Goal: Task Accomplishment & Management: Complete application form

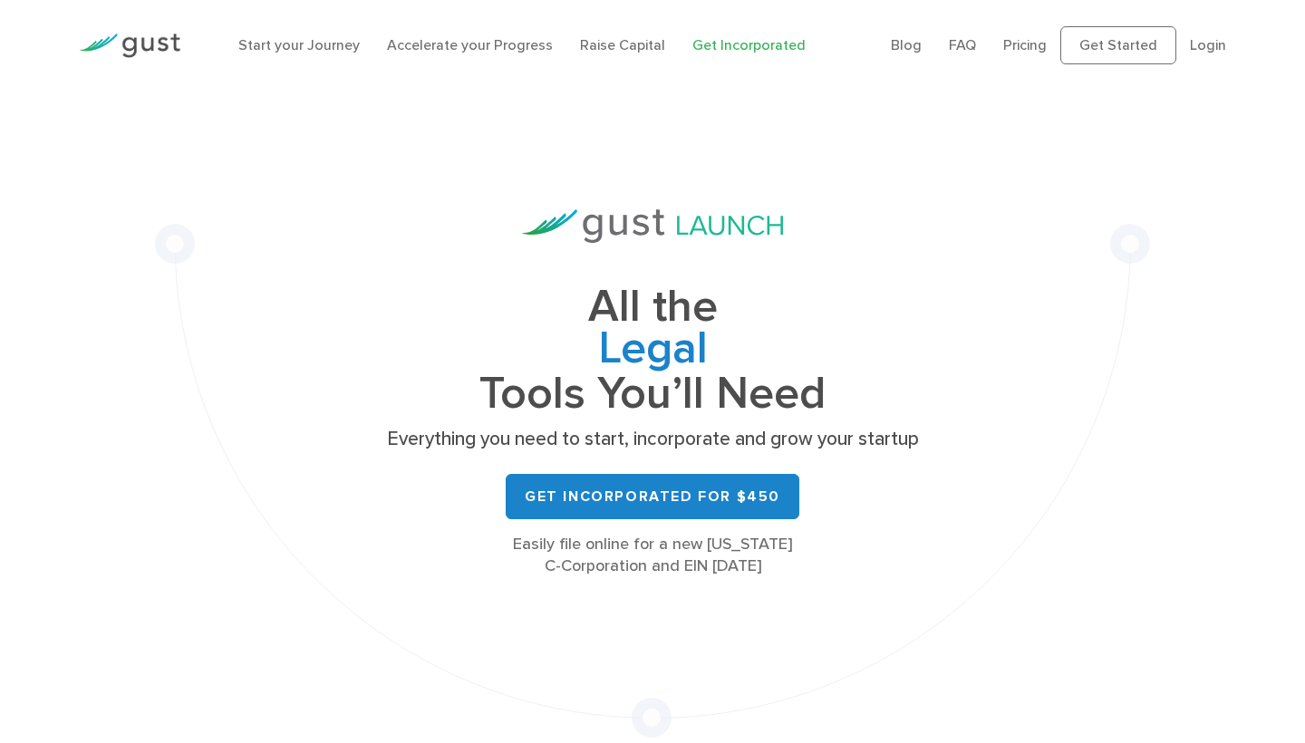
scroll to position [38, 0]
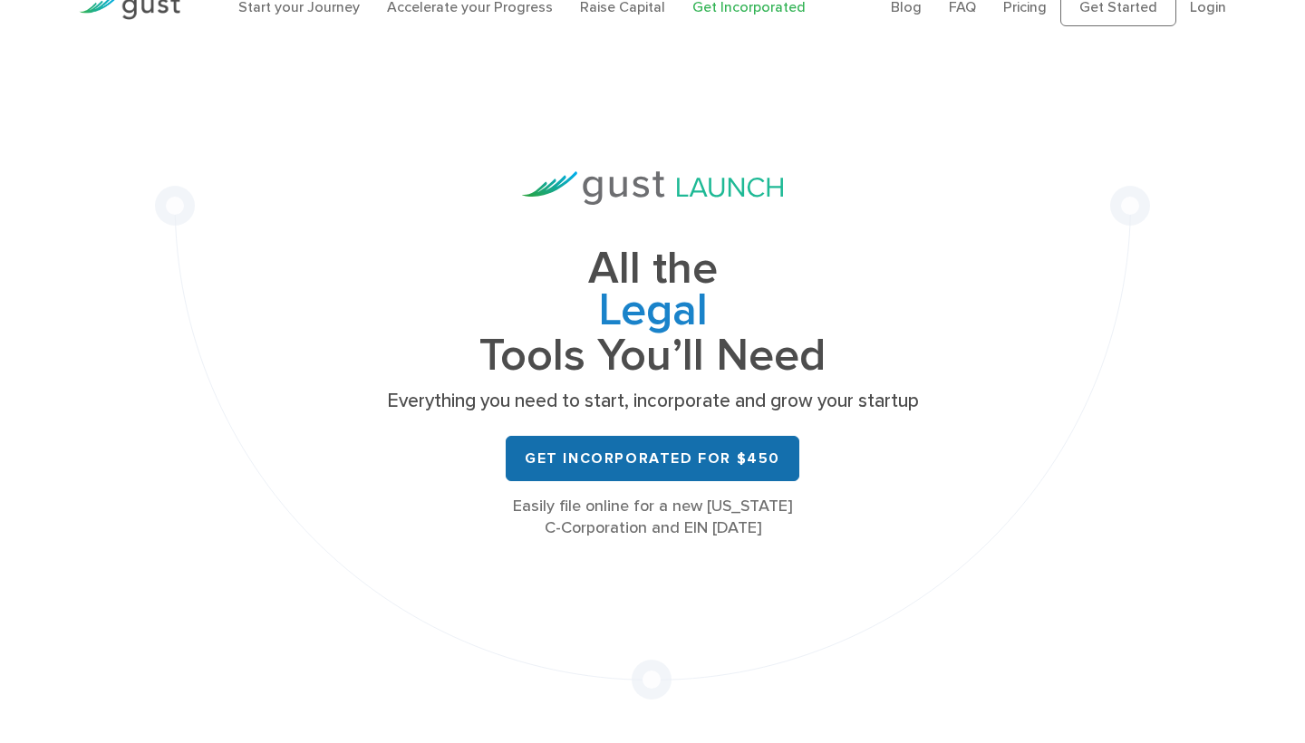
click at [686, 468] on link "Get Incorporated for $450" at bounding box center [653, 458] width 294 height 45
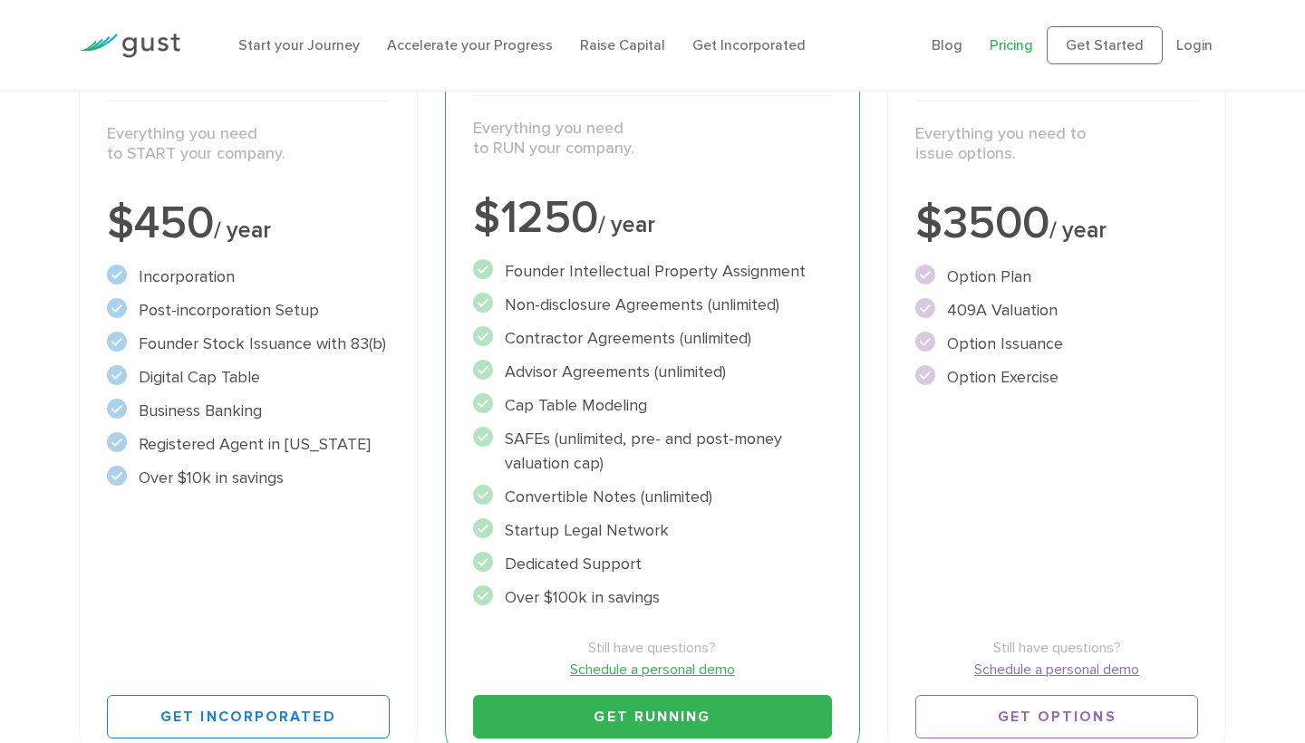
scroll to position [324, 0]
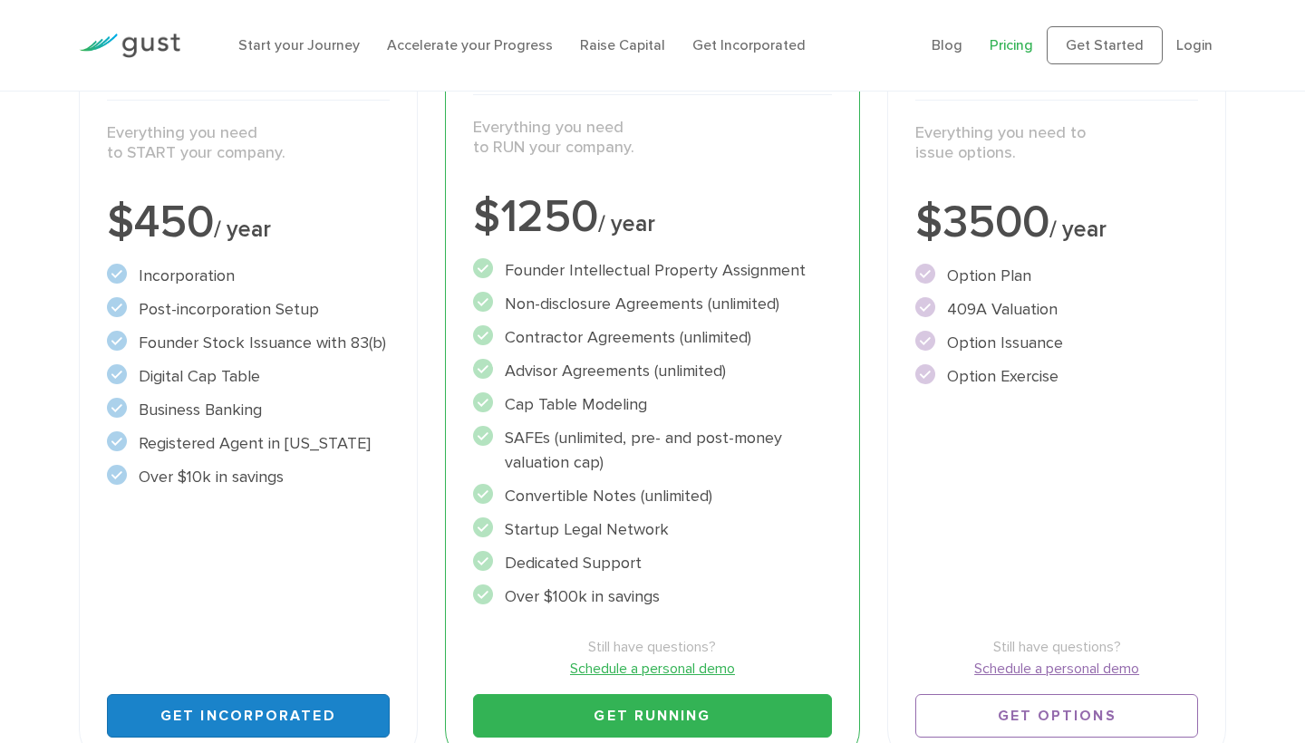
click at [223, 715] on link "Get Incorporated" at bounding box center [248, 716] width 283 height 44
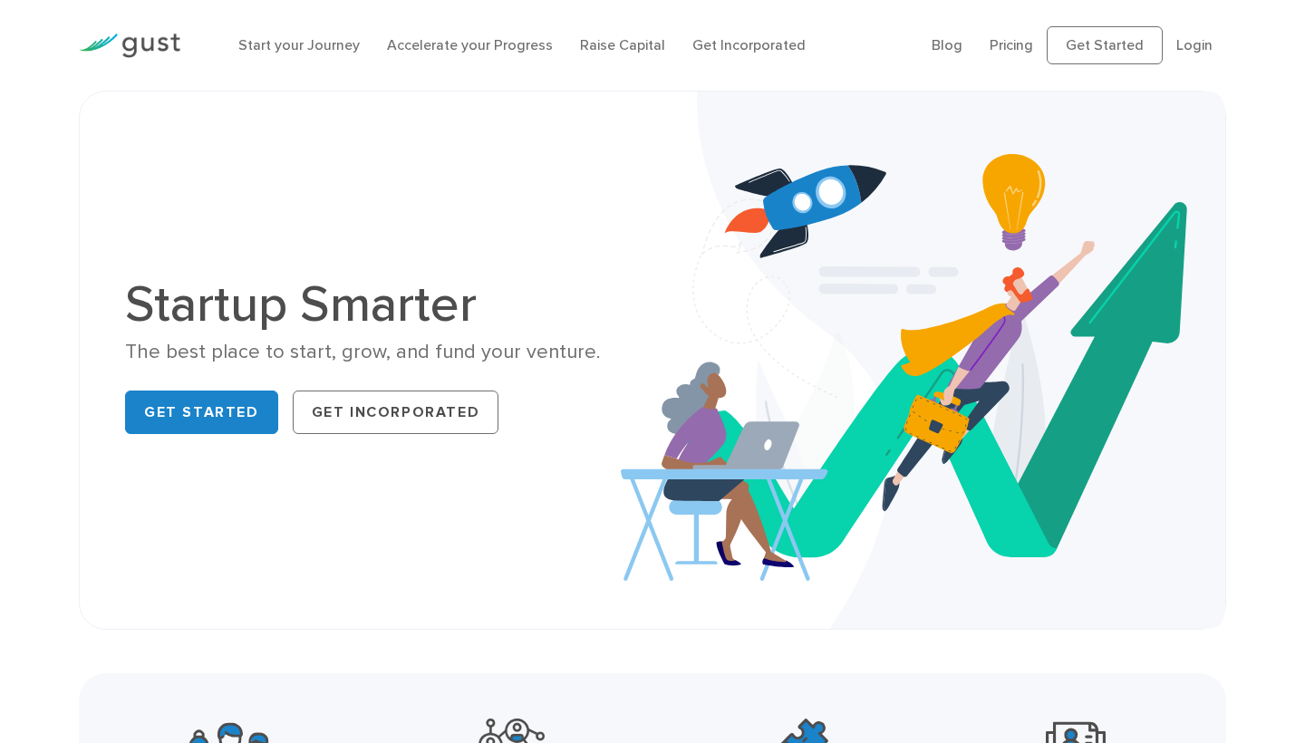
click at [1200, 53] on li "Login" at bounding box center [1194, 45] width 36 height 22
click at [1196, 38] on link "Login" at bounding box center [1194, 44] width 36 height 17
click at [188, 433] on link "Get Started" at bounding box center [201, 413] width 153 height 44
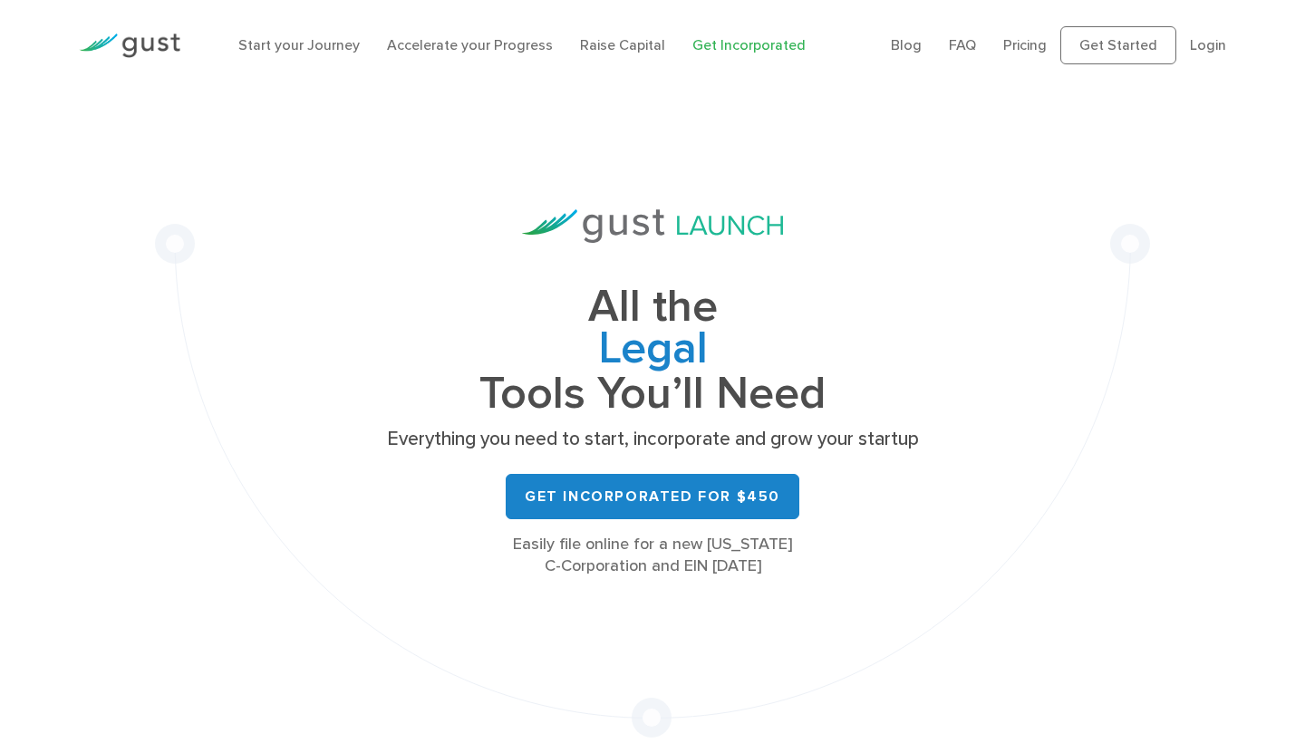
click at [1211, 31] on ul "Blog FAQ Pricing Get Started Login Login" at bounding box center [1058, 45] width 335 height 38
click at [1211, 42] on link "Login" at bounding box center [1208, 44] width 36 height 17
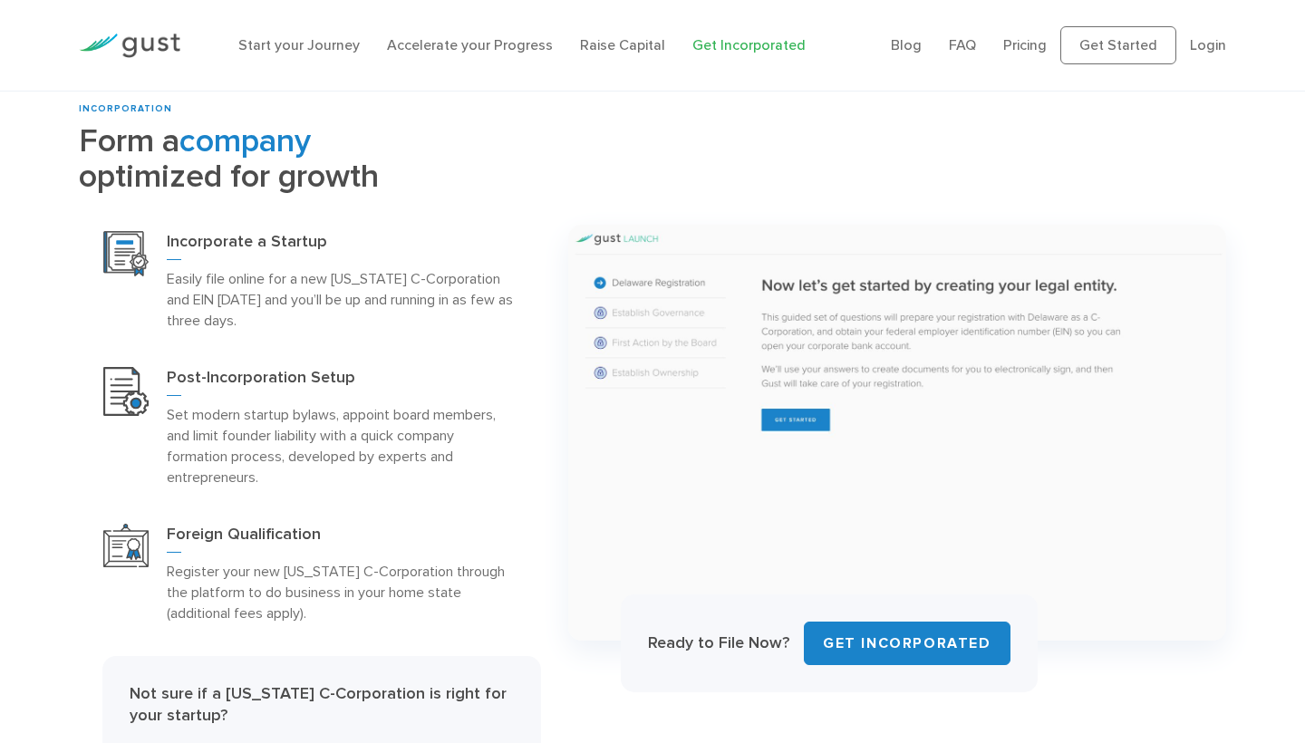
scroll to position [730, 0]
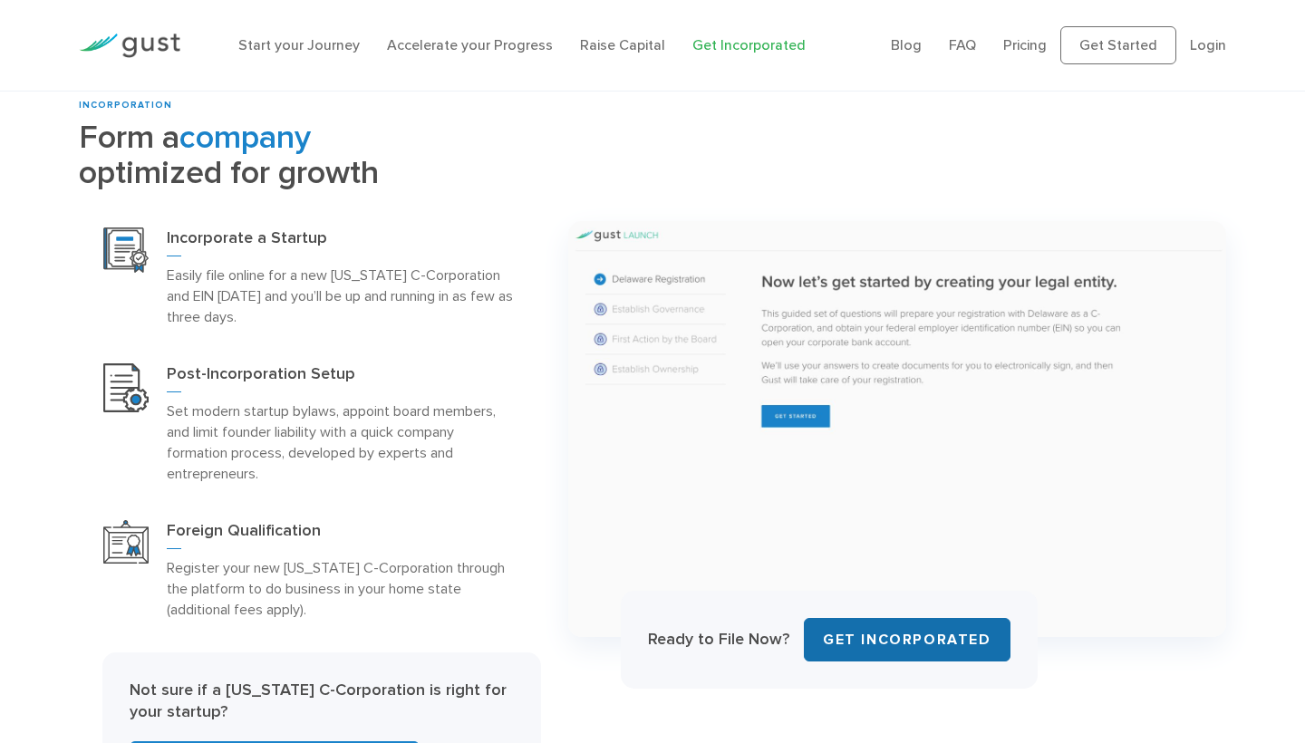
click at [914, 650] on link "Get INCORPORATED" at bounding box center [907, 640] width 207 height 44
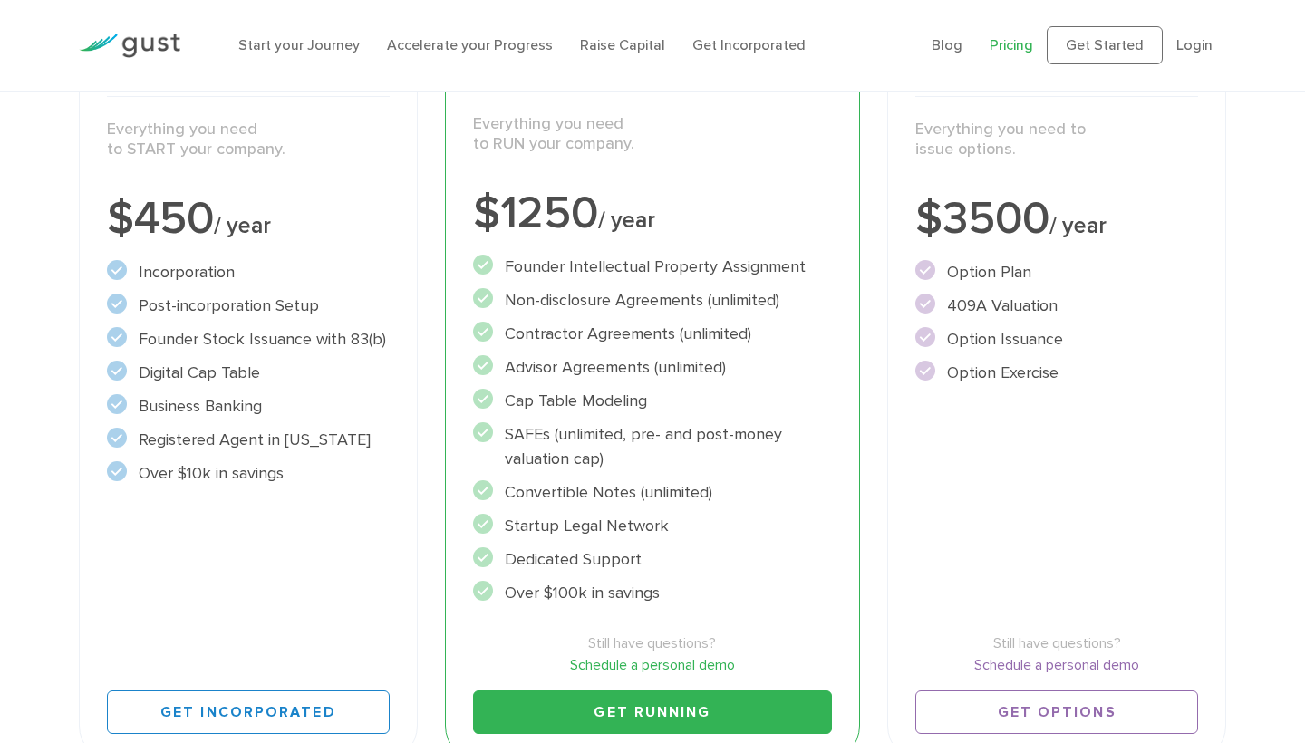
scroll to position [391, 0]
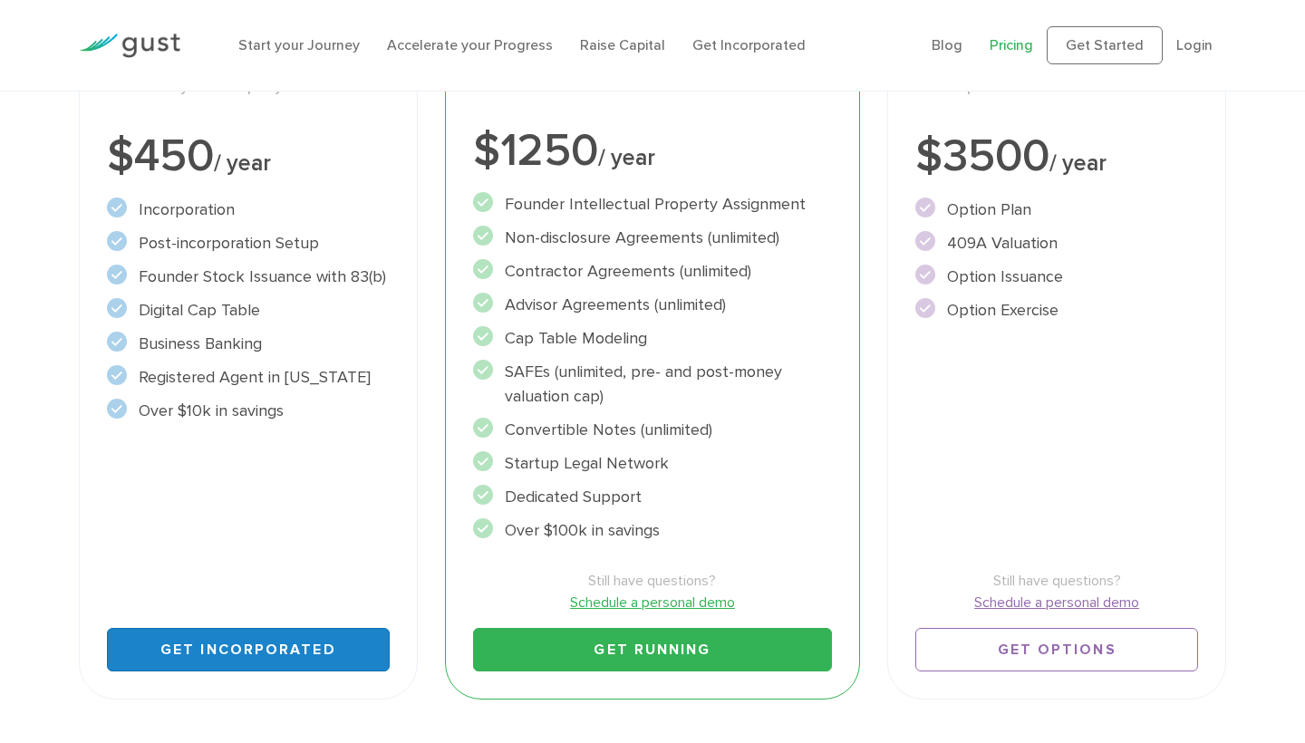
click at [224, 643] on link "Get Incorporated" at bounding box center [248, 650] width 283 height 44
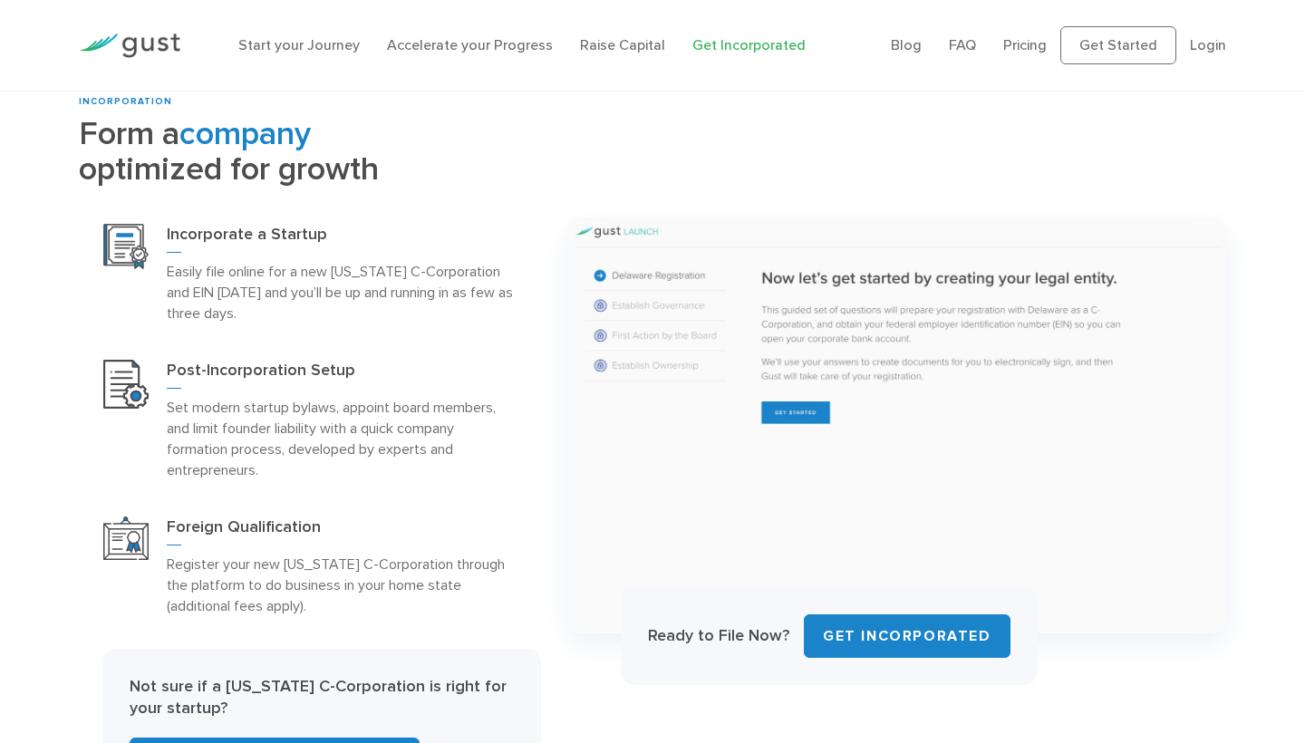
scroll to position [734, 0]
click at [789, 410] on img at bounding box center [897, 425] width 658 height 416
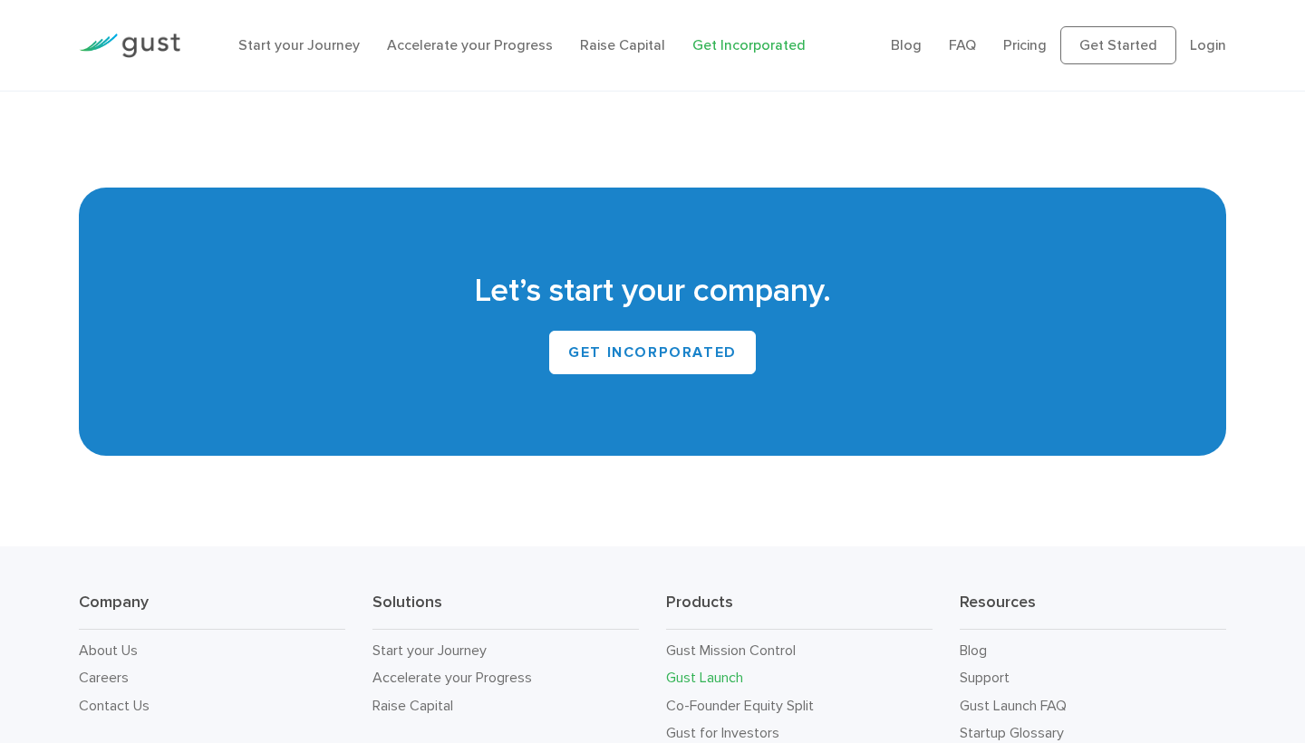
scroll to position [10384, 0]
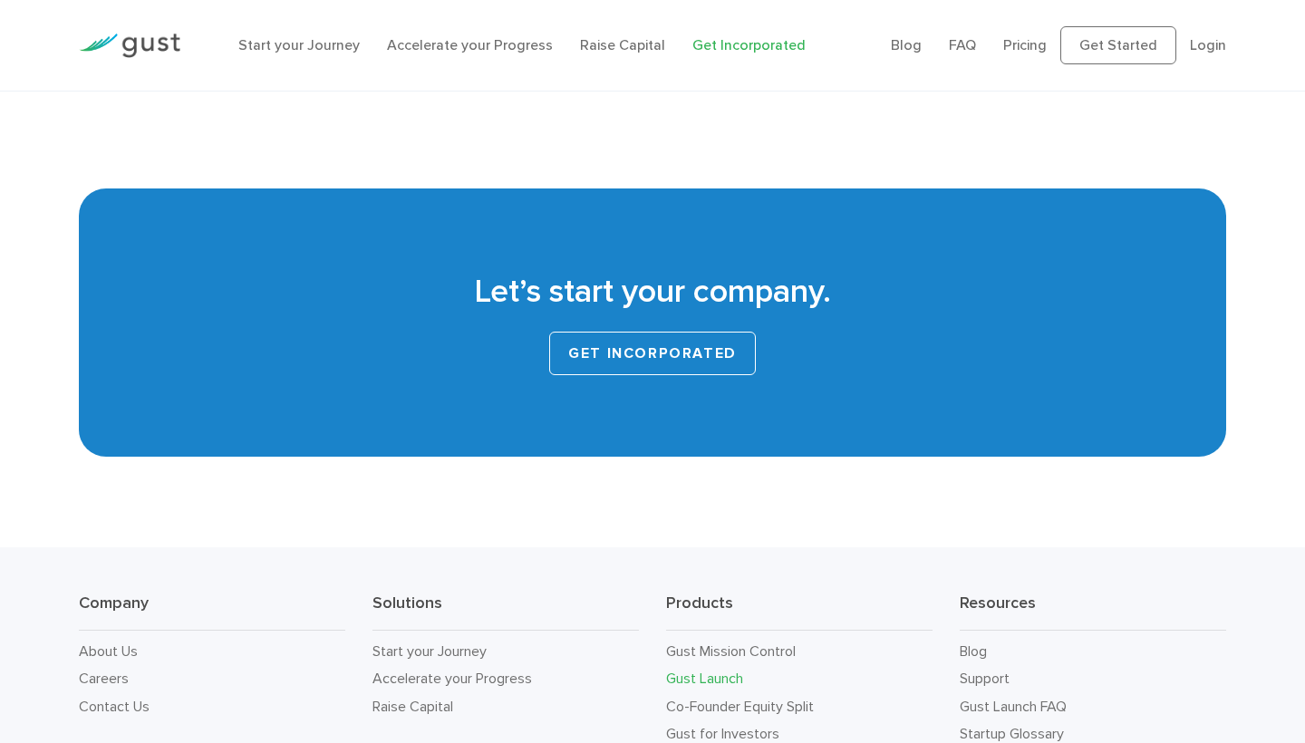
click at [657, 332] on link "Get INCORPORATED" at bounding box center [652, 354] width 207 height 44
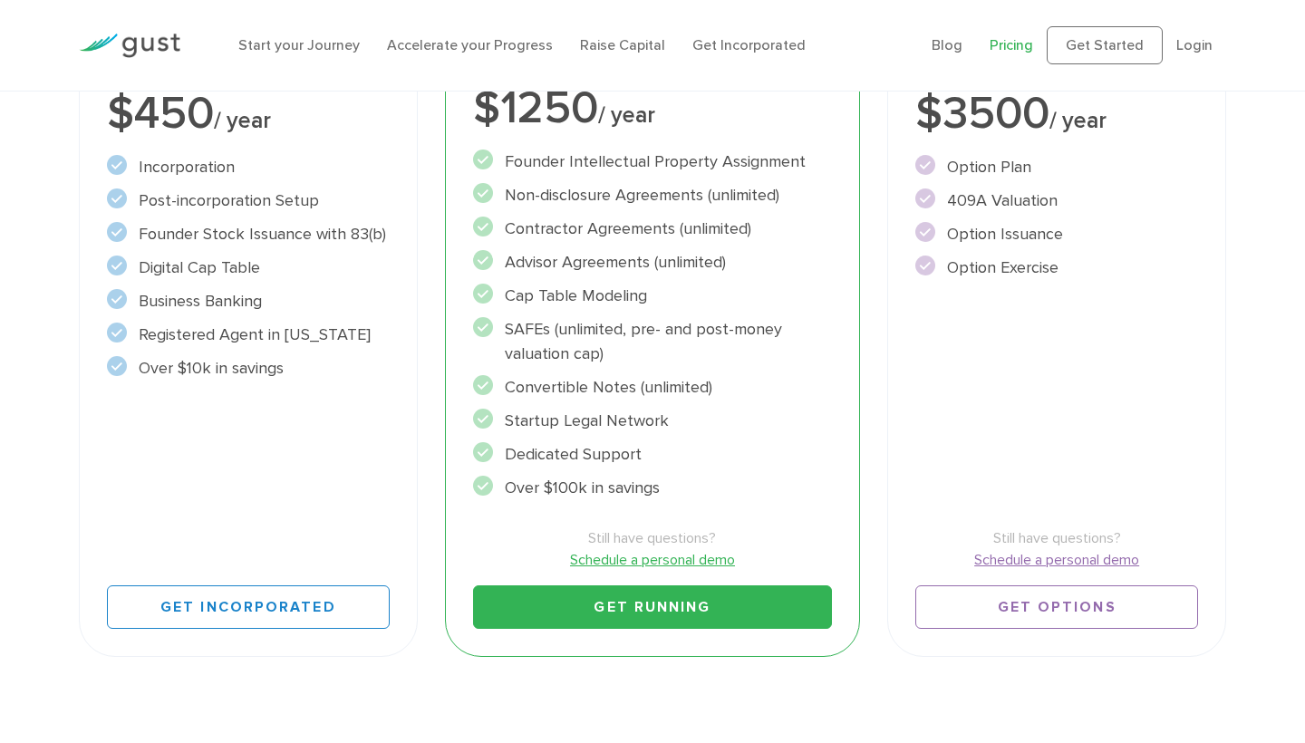
scroll to position [430, 0]
